Goal: Use online tool/utility: Utilize a website feature to perform a specific function

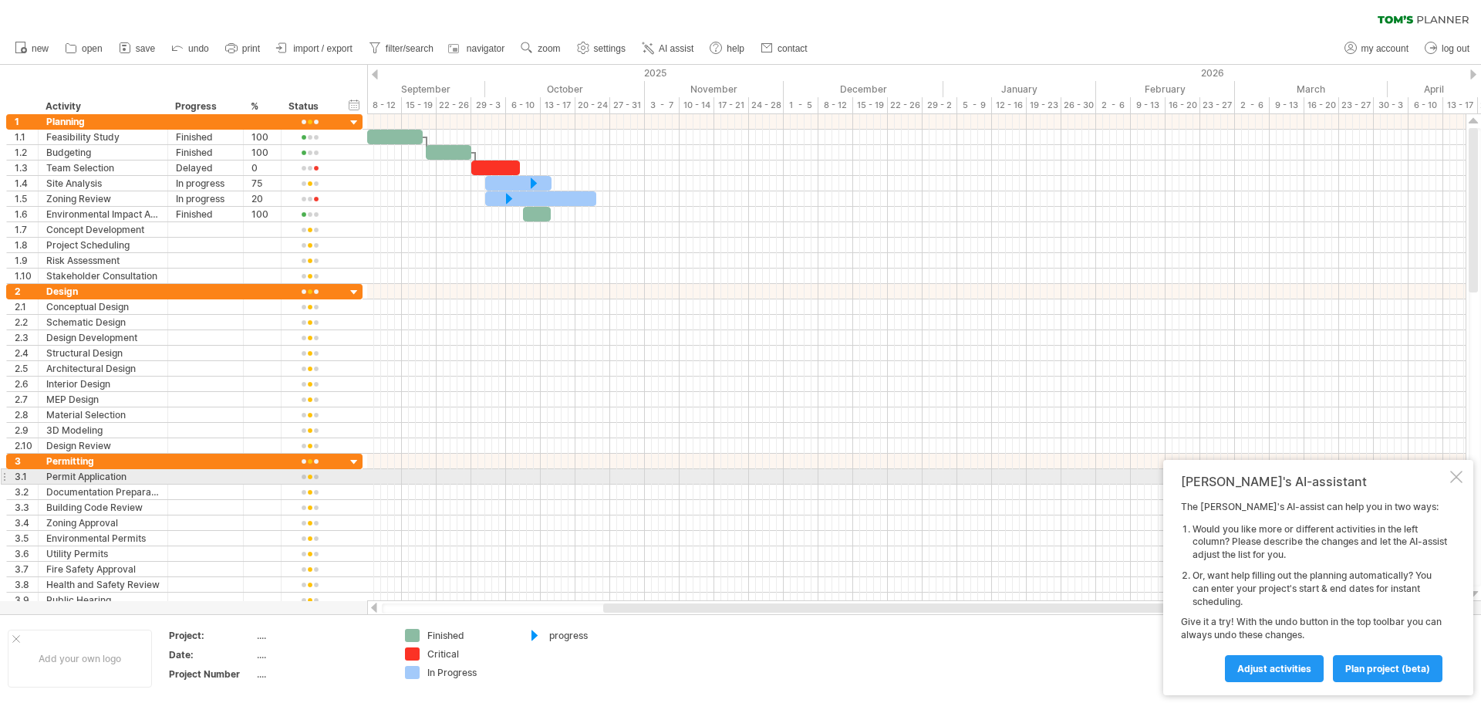
click at [1452, 474] on div at bounding box center [1456, 477] width 12 height 12
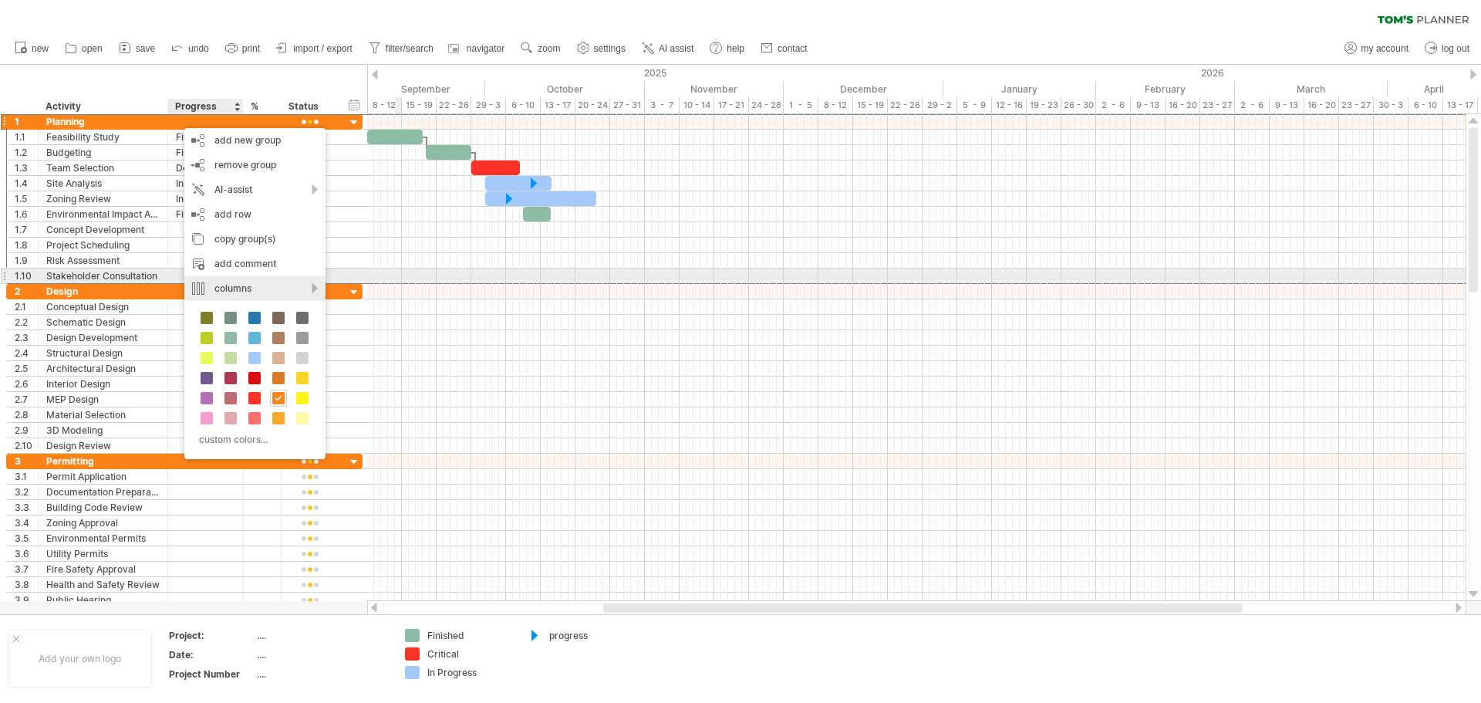
click at [311, 284] on div "columns" at bounding box center [254, 288] width 141 height 25
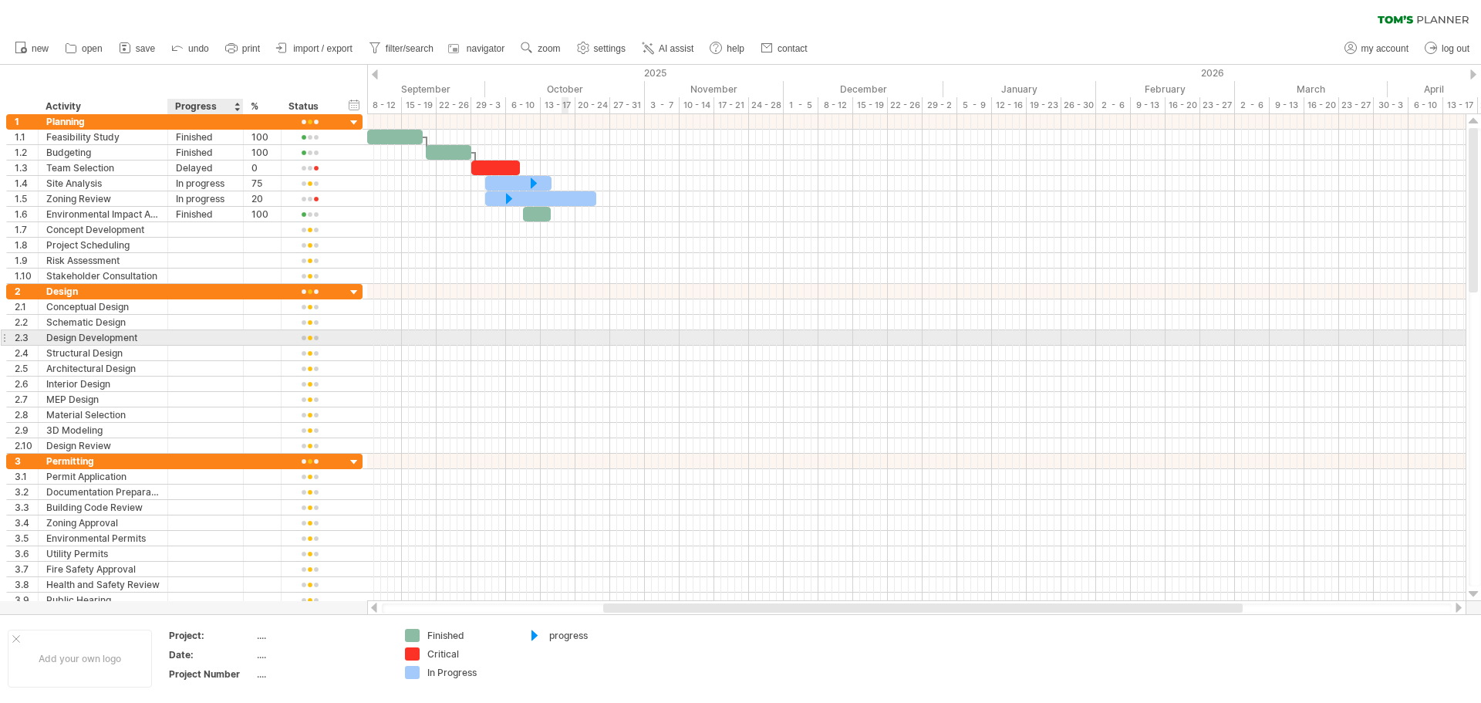
click at [562, 342] on div at bounding box center [916, 337] width 1098 height 15
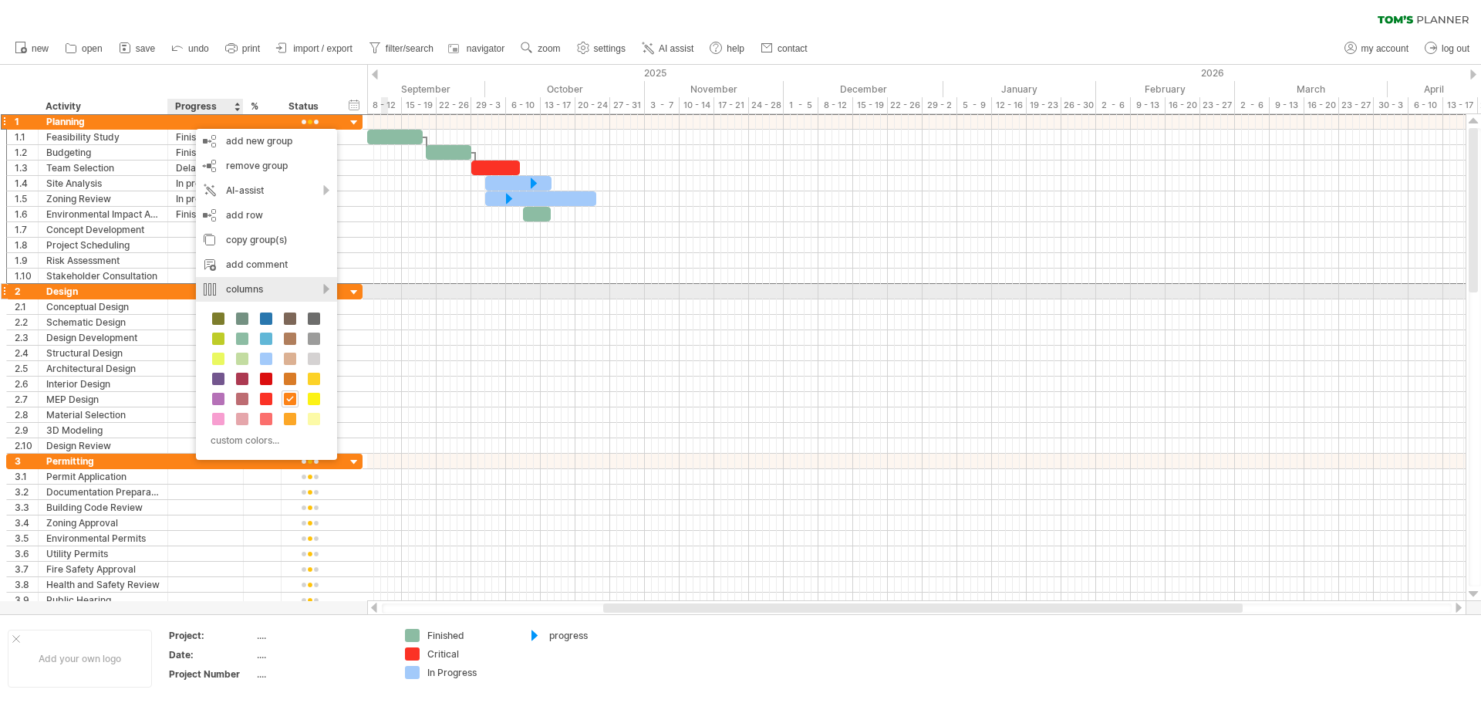
click at [324, 290] on div "columns" at bounding box center [266, 289] width 141 height 25
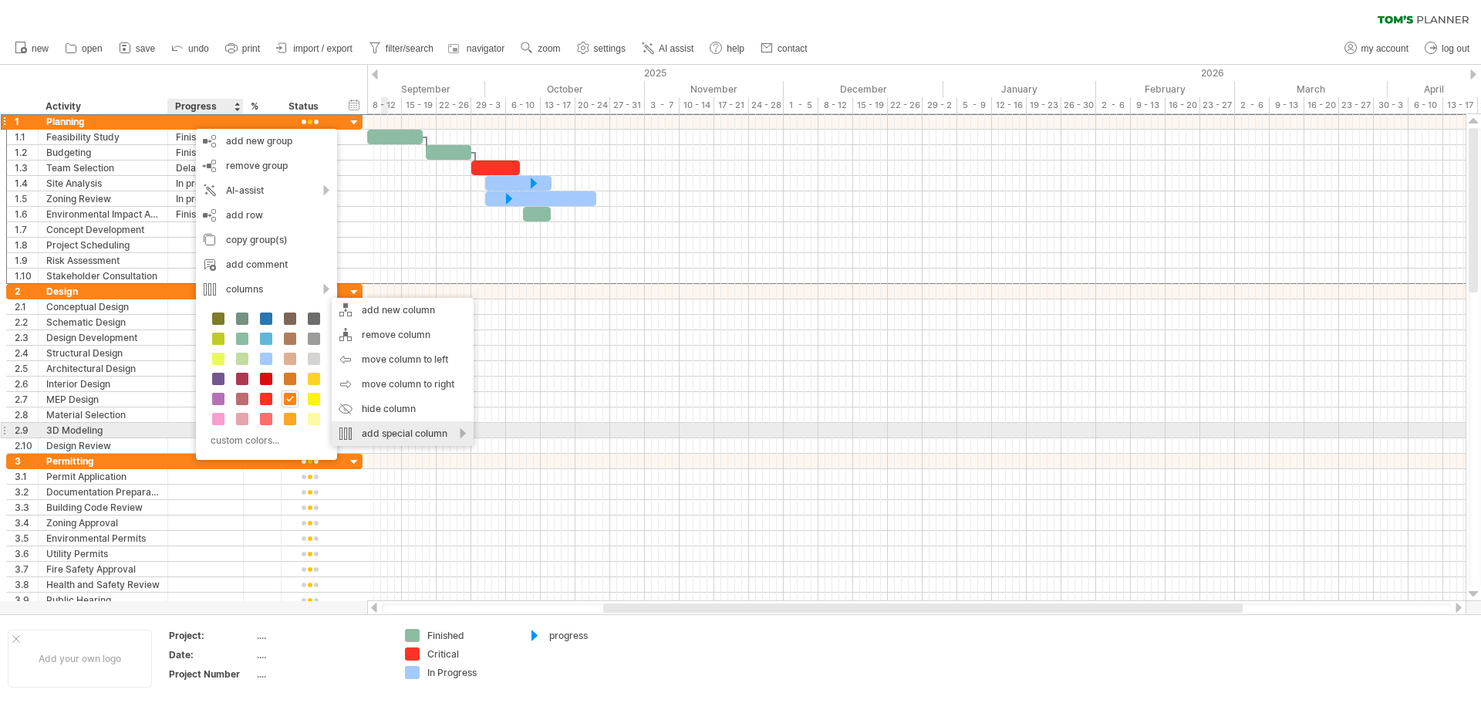
click at [464, 430] on div "add special column" at bounding box center [403, 433] width 142 height 25
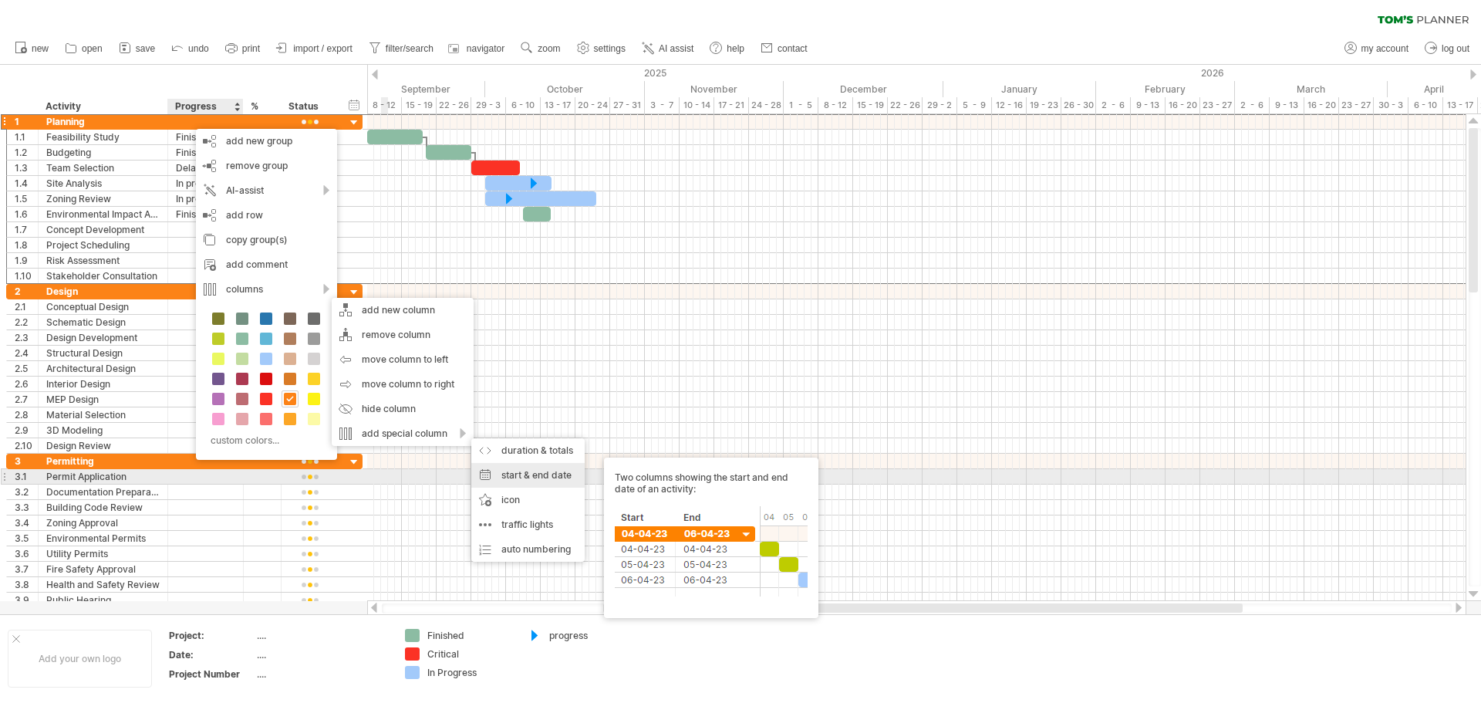
click at [521, 475] on div "start & end date Two columns showing the start and end date of an activity:" at bounding box center [527, 475] width 113 height 25
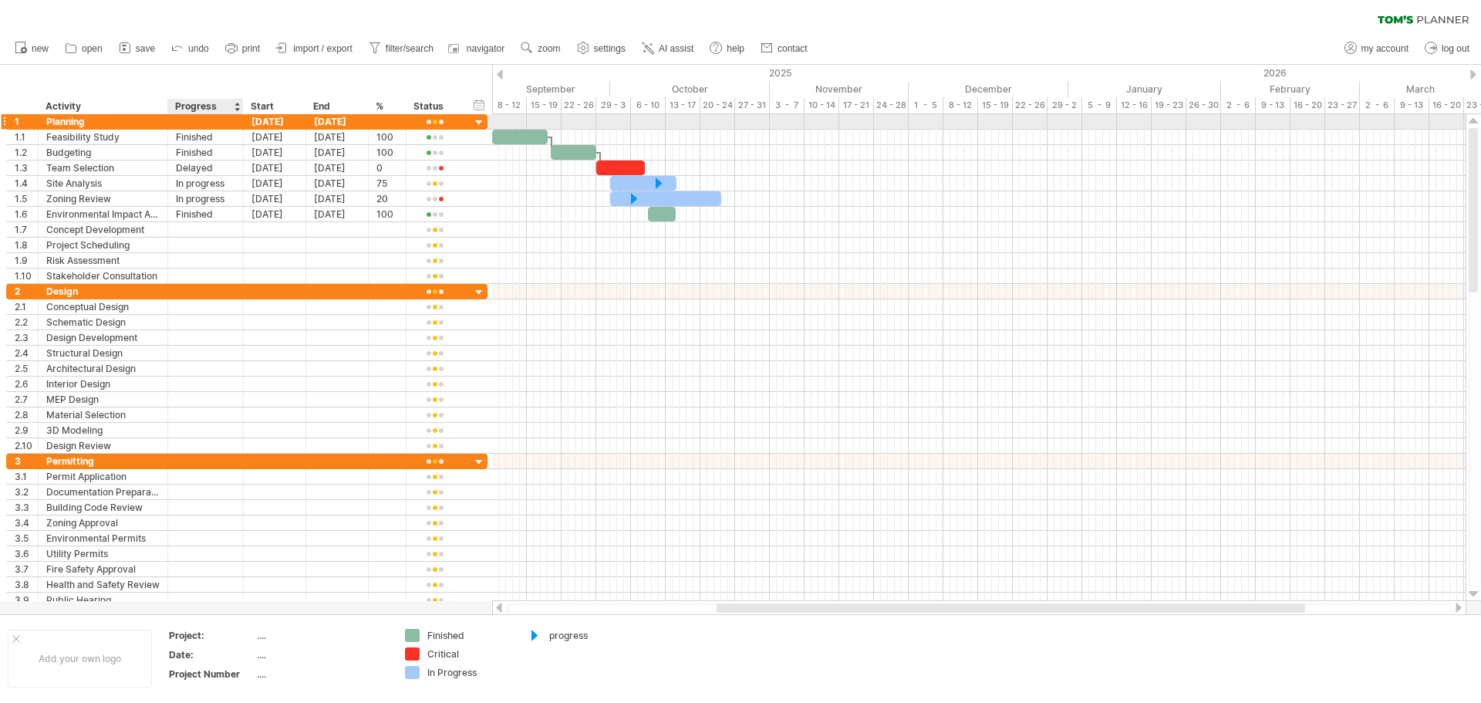
drag, startPoint x: 184, startPoint y: 120, endPoint x: 243, endPoint y: 116, distance: 58.7
click at [243, 116] on div at bounding box center [206, 121] width 76 height 15
drag, startPoint x: 195, startPoint y: 104, endPoint x: 346, endPoint y: 113, distance: 151.4
click at [346, 113] on div "******** Activity ******** Progress Start End * % ****** Status" at bounding box center [234, 106] width 457 height 15
drag, startPoint x: 259, startPoint y: 103, endPoint x: 177, endPoint y: 108, distance: 82.7
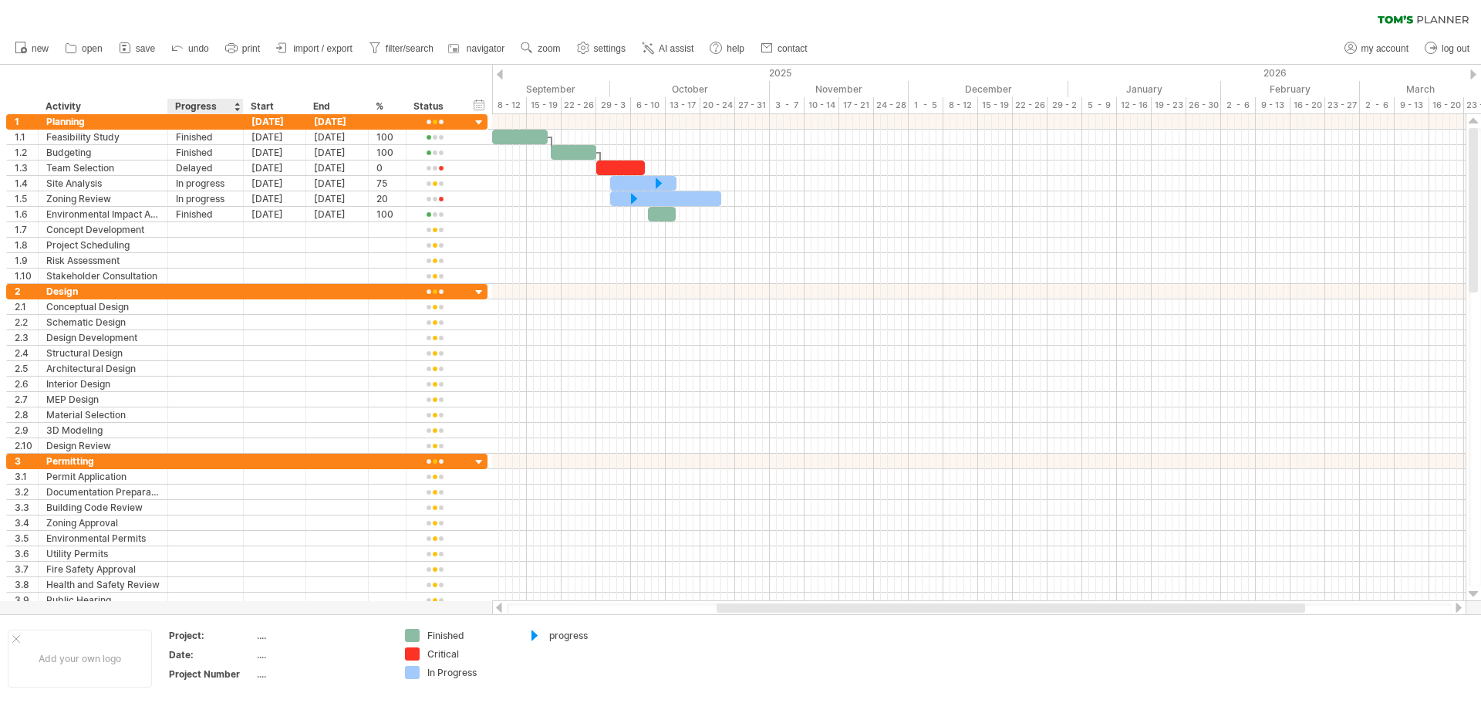
click at [177, 108] on div "******** Activity ******** Progress Start End * % ****** Status" at bounding box center [234, 106] width 457 height 15
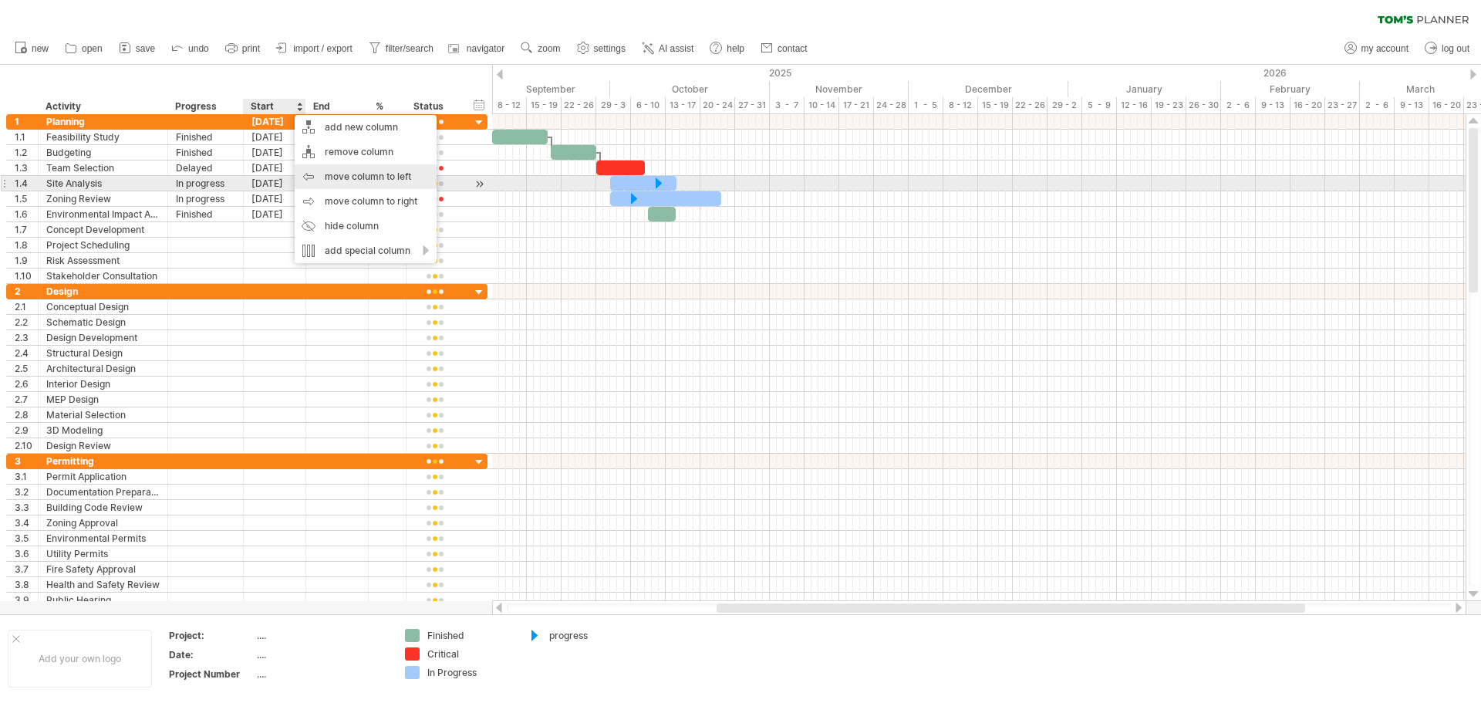
click at [337, 177] on div "move column to left" at bounding box center [366, 176] width 142 height 25
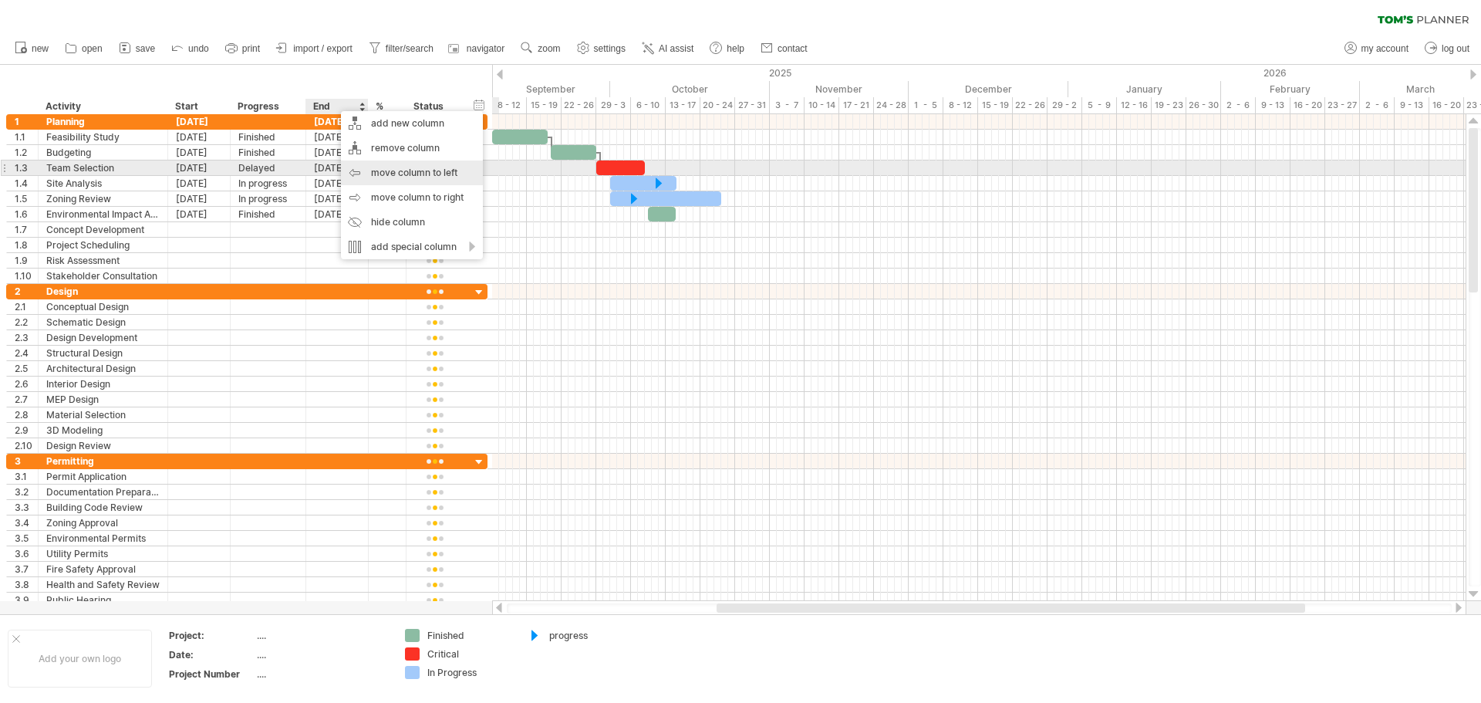
click at [373, 165] on div "move column to left" at bounding box center [412, 172] width 142 height 25
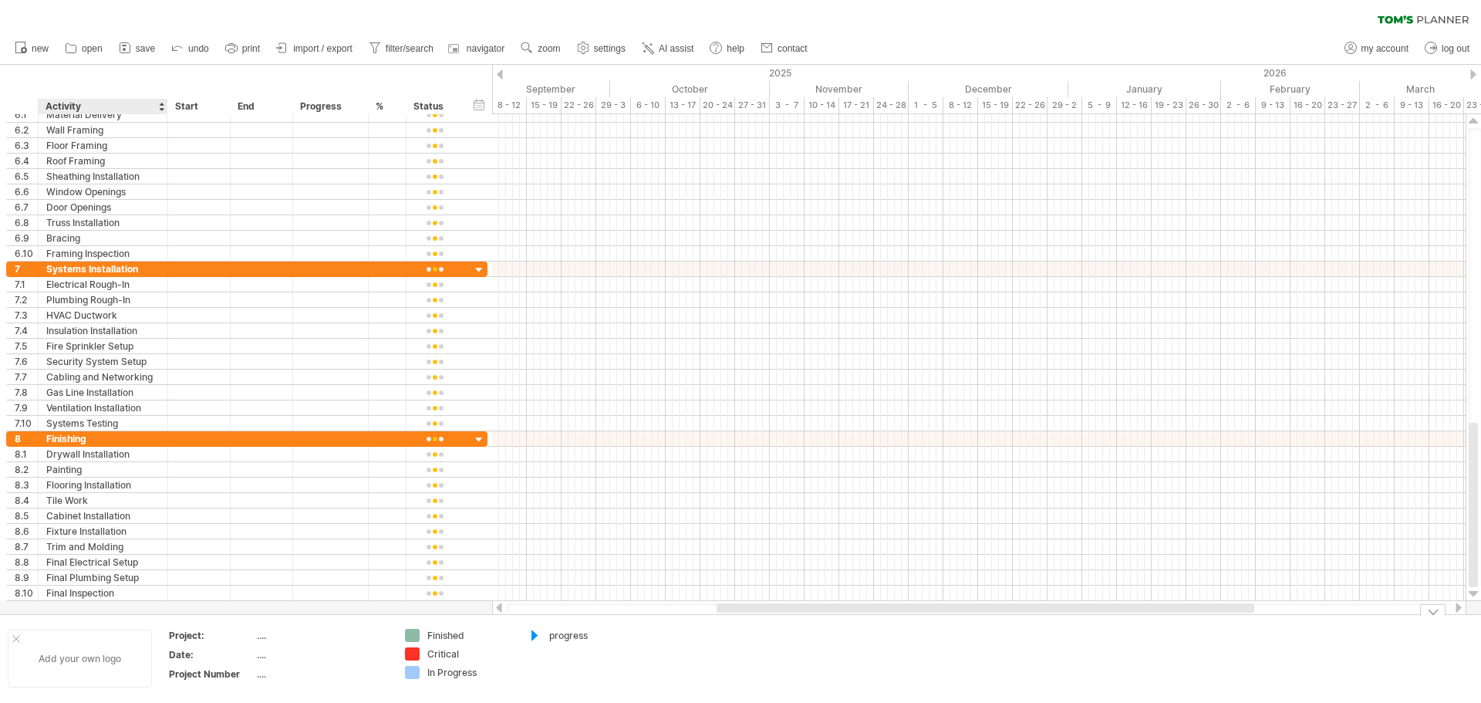
click at [66, 663] on div "Add your own logo" at bounding box center [80, 658] width 144 height 58
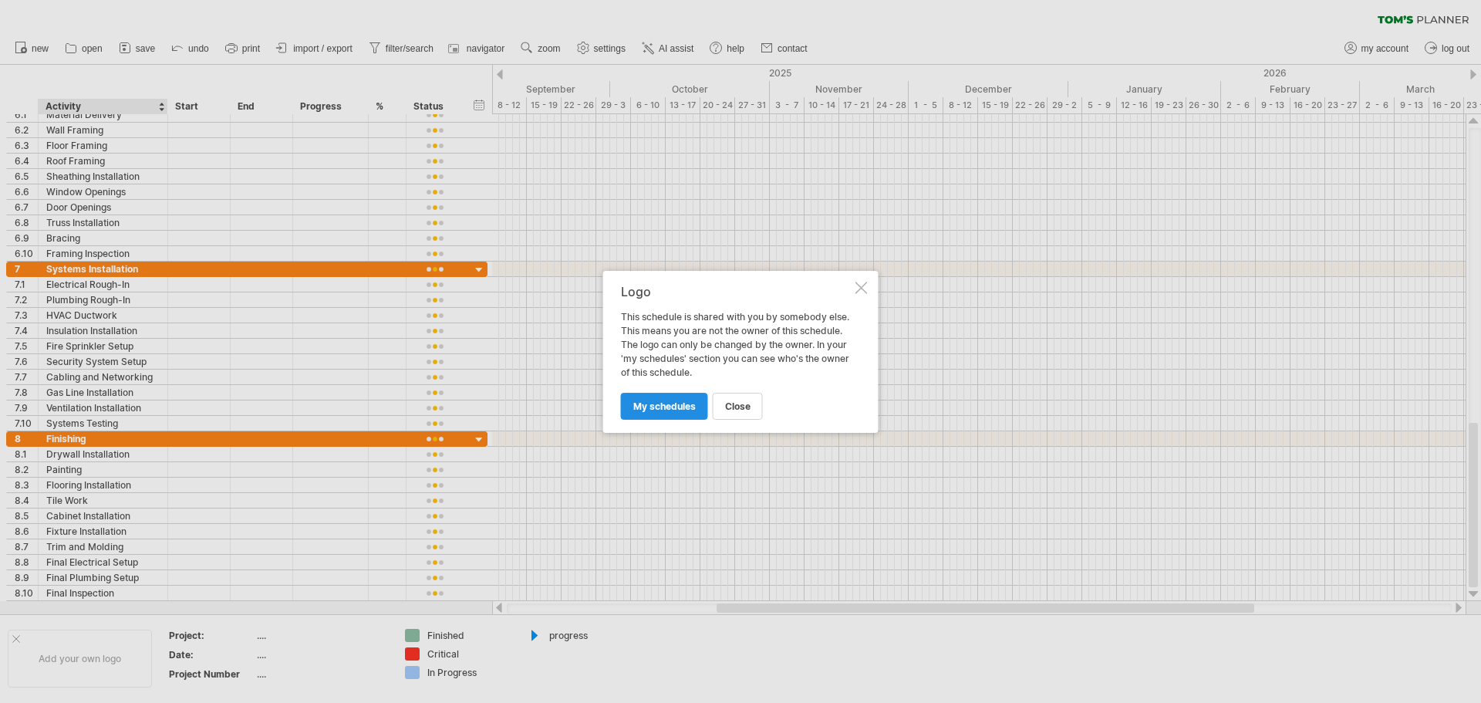
click at [674, 406] on span "my schedules" at bounding box center [664, 406] width 62 height 12
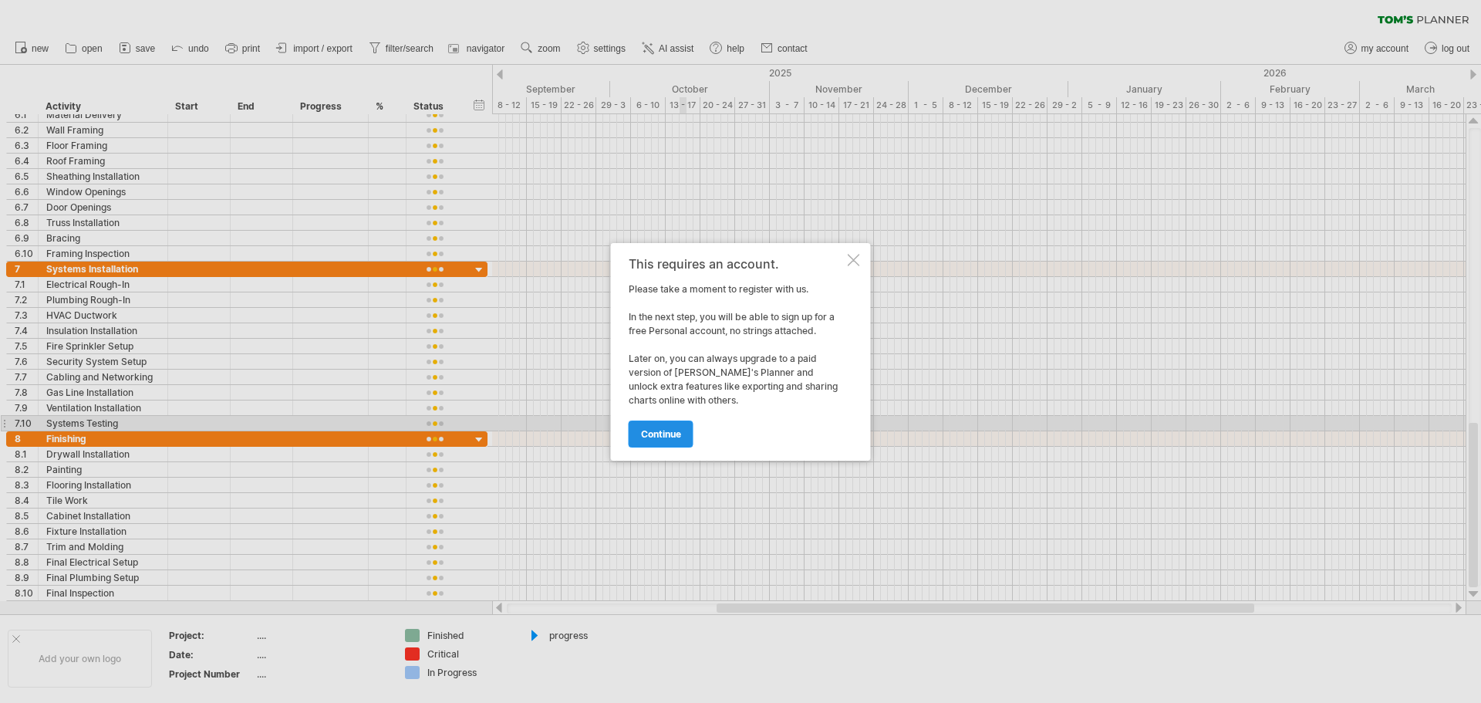
click at [668, 439] on span "continue" at bounding box center [661, 434] width 40 height 12
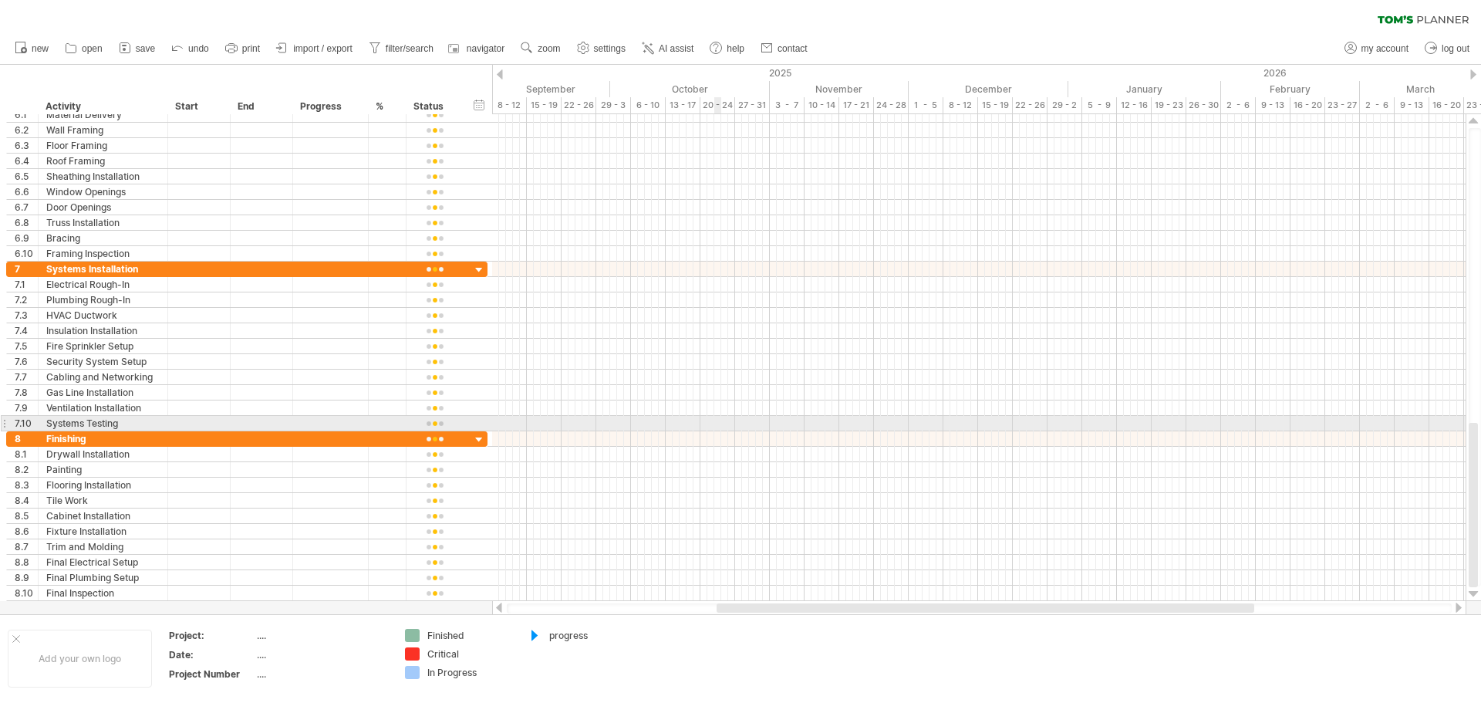
click at [720, 418] on div at bounding box center [978, 423] width 973 height 15
